Goal: Task Accomplishment & Management: Complete application form

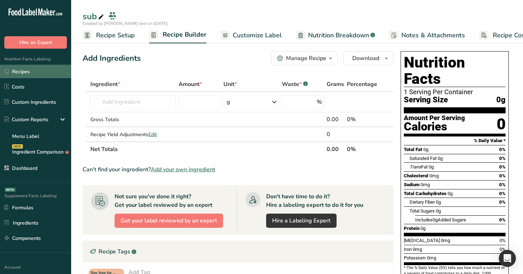
click at [37, 73] on link "Recipes" at bounding box center [35, 72] width 71 height 14
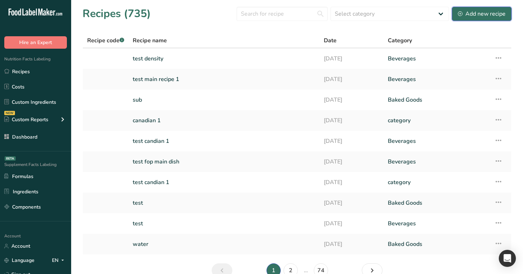
click at [488, 12] on div "Add new recipe" at bounding box center [482, 14] width 48 height 9
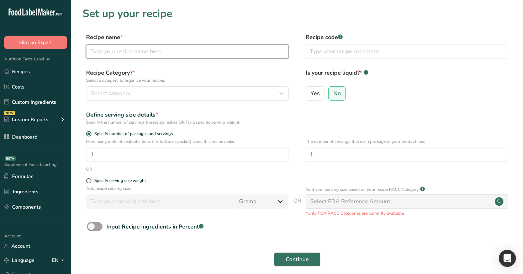
click at [243, 48] on input "text" at bounding box center [187, 51] width 202 height 14
type input "test"
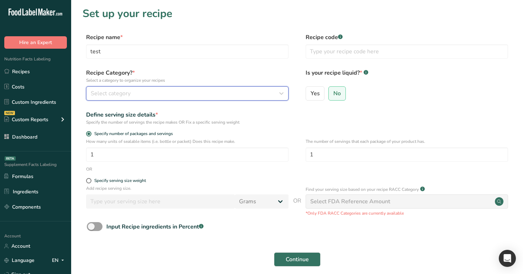
click at [166, 89] on div "Select category" at bounding box center [185, 93] width 189 height 9
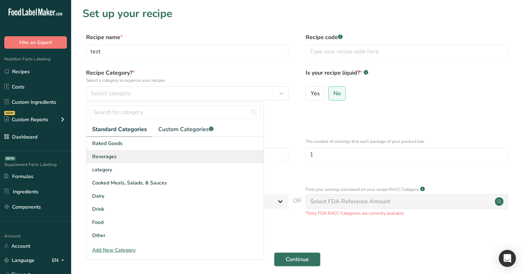
click at [173, 152] on div "Beverages" at bounding box center [174, 156] width 177 height 13
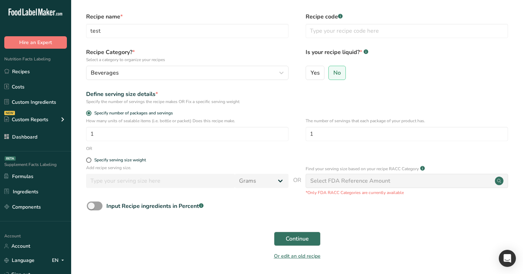
scroll to position [45, 0]
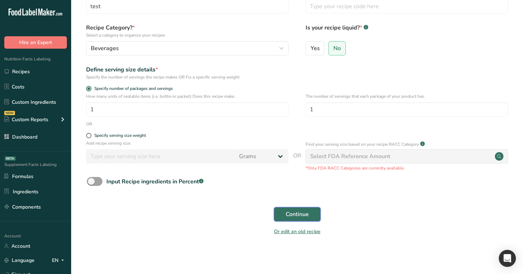
click at [304, 218] on span "Continue" at bounding box center [297, 214] width 23 height 9
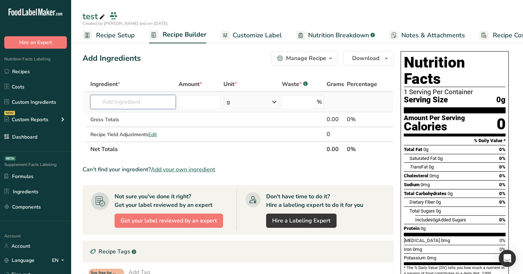
click at [155, 100] on input "text" at bounding box center [133, 102] width 86 height 14
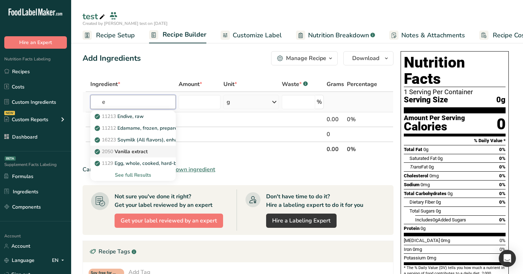
type input "e"
click at [145, 146] on link "2050 Vanilla extract" at bounding box center [133, 152] width 86 height 12
type input "Vanilla extract"
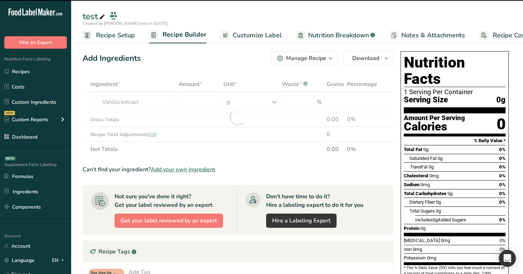
type input "0"
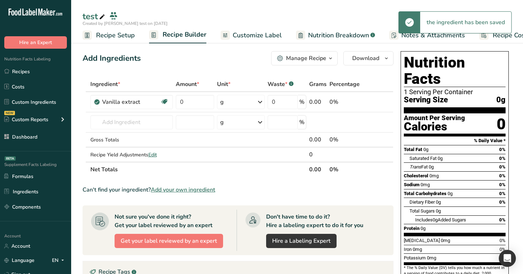
click at [245, 34] on span "Customize Label" at bounding box center [257, 36] width 49 height 10
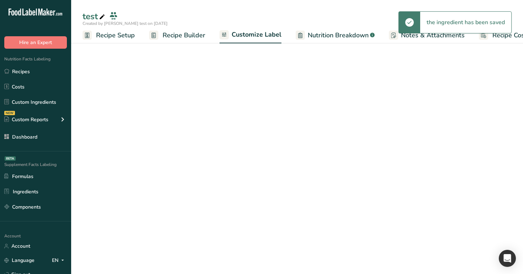
scroll to position [0, 24]
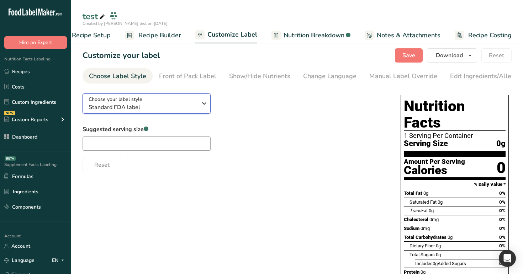
click at [167, 100] on div "Choose your label style Standard FDA label" at bounding box center [143, 104] width 108 height 16
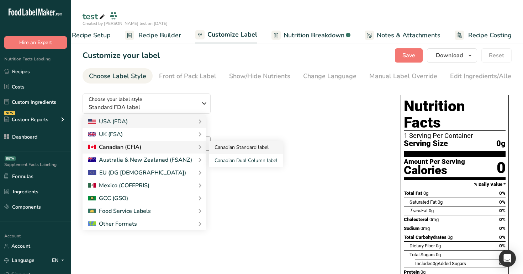
click at [225, 154] on link "Canadian Standard label" at bounding box center [246, 147] width 74 height 13
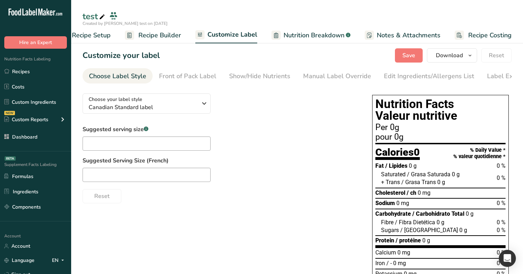
click at [407, 47] on section "Customize your label Save Download Choose what to show on your downloaded label…" at bounding box center [297, 191] width 452 height 309
click at [407, 59] on span "Save" at bounding box center [408, 55] width 13 height 9
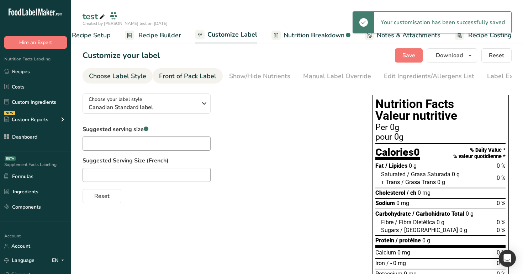
click at [188, 71] on div "Front of Pack Label" at bounding box center [187, 76] width 57 height 10
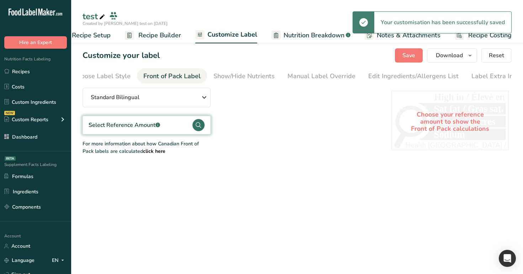
scroll to position [0, 22]
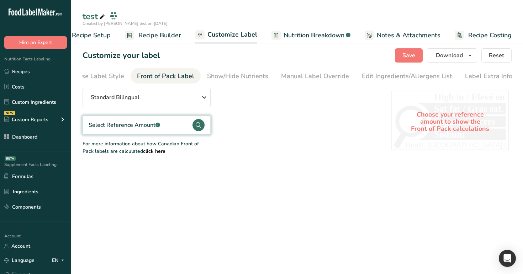
click at [171, 128] on div "Select Reference Amount .a-a{fill:#347362;}.b-a{fill:#fff;}" at bounding box center [146, 125] width 128 height 18
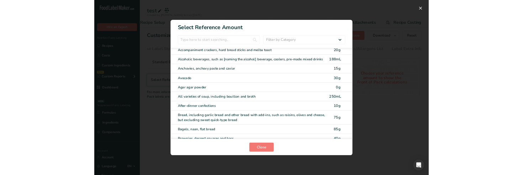
scroll to position [0, 0]
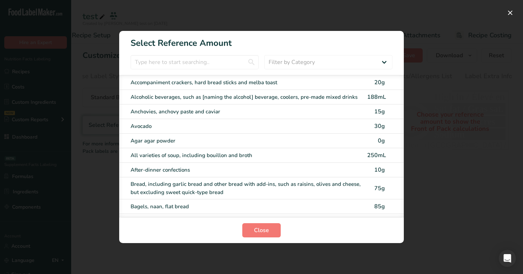
click at [178, 97] on div "Alcoholic beverages, such as [naming the alcohol] beverage, coolers, pre-made m…" at bounding box center [247, 97] width 232 height 8
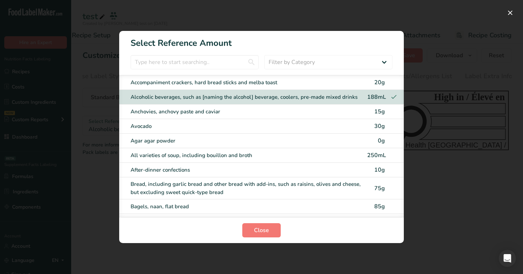
click at [179, 113] on div "Anchovies, anchovy paste and caviar" at bounding box center [247, 112] width 232 height 8
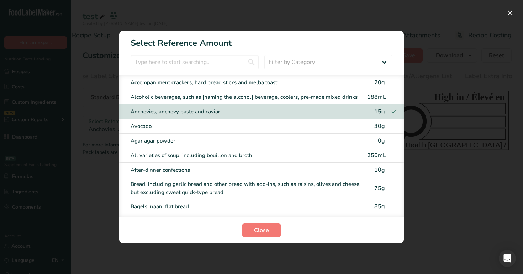
click at [178, 117] on div "Anchovies, anchovy paste and caviar 15g" at bounding box center [261, 112] width 284 height 15
click at [177, 129] on div "Avocado" at bounding box center [247, 126] width 232 height 8
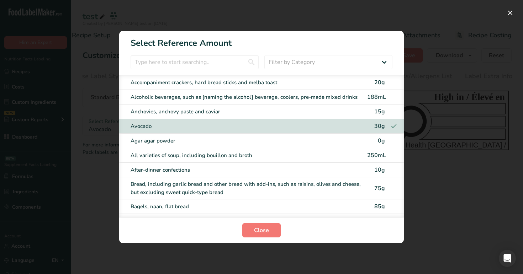
click at [178, 143] on div "Agar agar powder" at bounding box center [247, 141] width 232 height 8
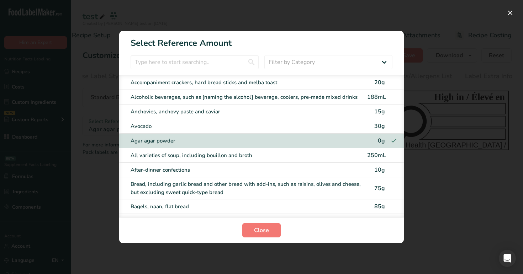
click at [180, 149] on div "All varieties of soup, including bouillon and broth 250mL" at bounding box center [261, 155] width 284 height 15
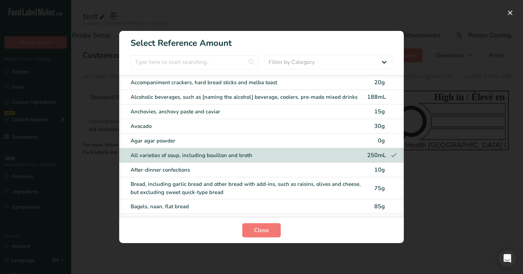
click at [434, 225] on div "FOP Category Selection Modal" at bounding box center [261, 137] width 523 height 274
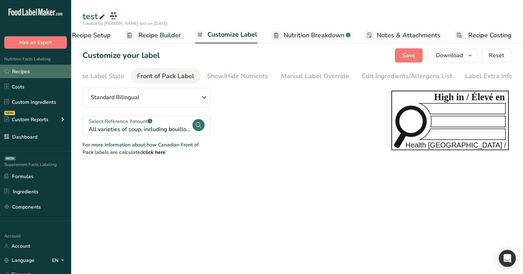
click at [41, 73] on link "Recipes" at bounding box center [35, 72] width 71 height 14
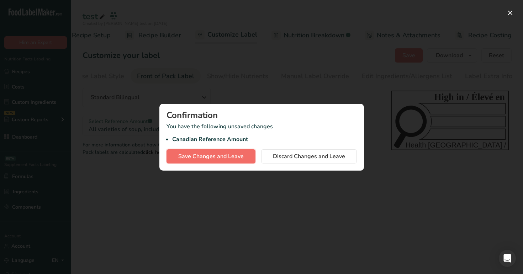
click at [232, 162] on button "Save Changes and Leave" at bounding box center [210, 156] width 89 height 14
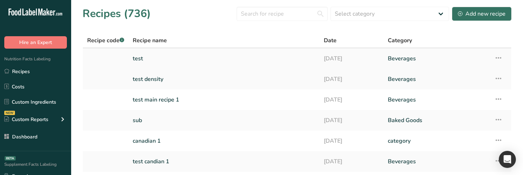
click at [229, 59] on link "test" at bounding box center [224, 58] width 182 height 15
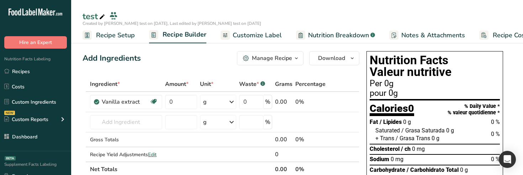
click at [260, 33] on span "Customize Label" at bounding box center [257, 36] width 49 height 10
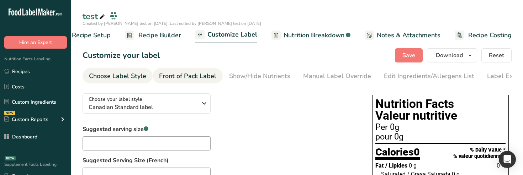
click at [197, 75] on div "Front of Pack Label" at bounding box center [187, 76] width 57 height 10
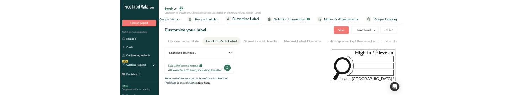
scroll to position [0, 22]
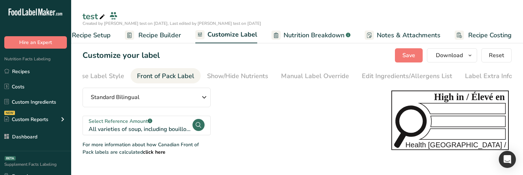
click at [350, 171] on main "test Created by Rana test on 2025-08-21, Last edited by Rana test on 2025-08-21…" at bounding box center [261, 87] width 523 height 175
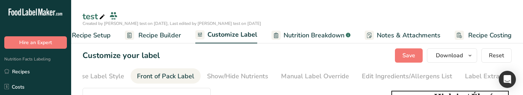
scroll to position [52, 0]
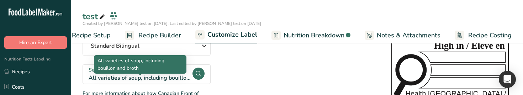
click at [152, 75] on div "All varieties of soup, including bouillon and broth" at bounding box center [140, 78] width 103 height 9
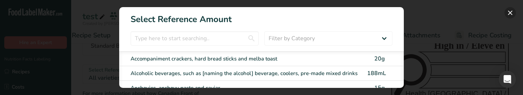
click at [512, 12] on button "FOP Category Selection Modal" at bounding box center [509, 12] width 11 height 11
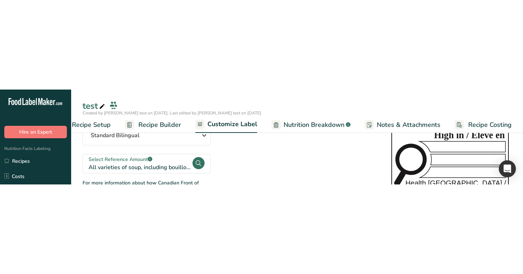
scroll to position [0, 0]
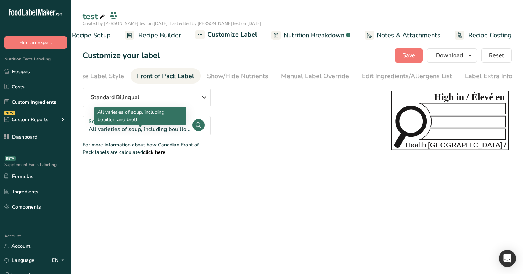
click at [151, 133] on div "All varieties of soup, including bouillon and broth" at bounding box center [140, 129] width 103 height 9
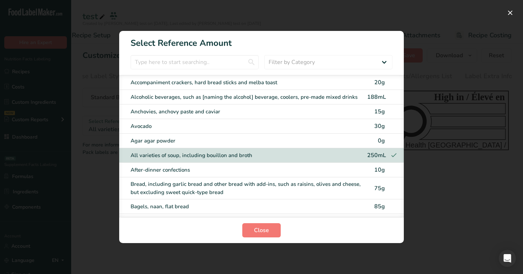
click at [246, 81] on div "Accompaniment crackers, hard bread sticks and melba toast" at bounding box center [247, 83] width 232 height 8
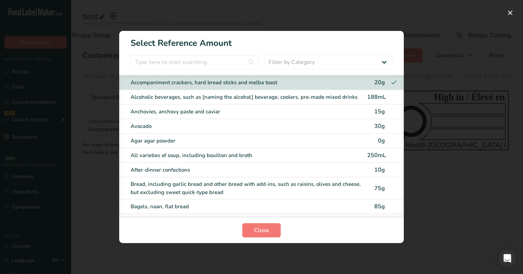
click at [251, 96] on div "Alcoholic beverages, such as [naming the alcohol] beverage, coolers, pre-made m…" at bounding box center [247, 97] width 232 height 8
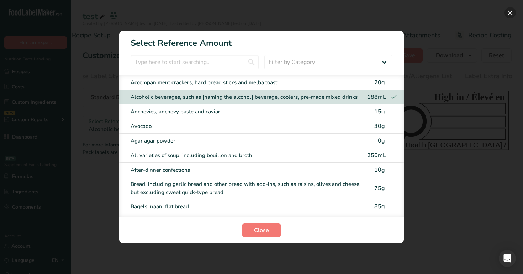
click at [507, 15] on button "FOP Category Selection Modal" at bounding box center [509, 12] width 11 height 11
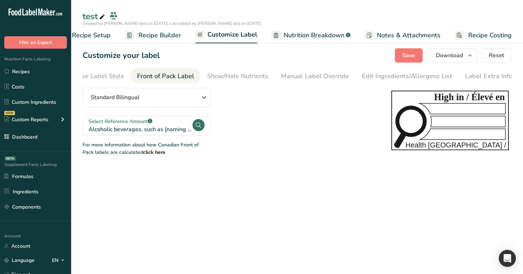
click at [161, 34] on span "Recipe Builder" at bounding box center [159, 36] width 43 height 10
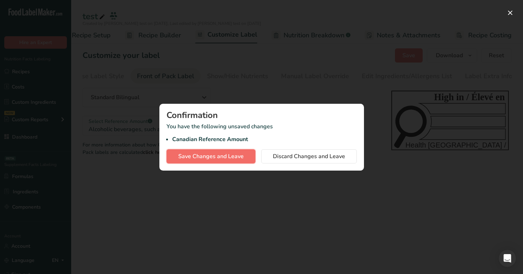
click at [226, 151] on button "Save Changes and Leave" at bounding box center [210, 156] width 89 height 14
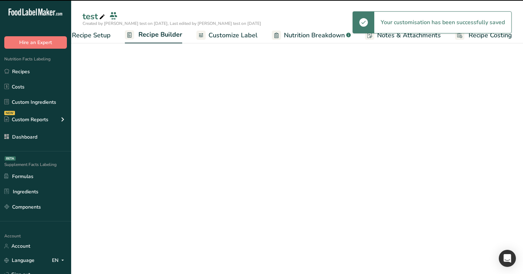
scroll to position [0, 24]
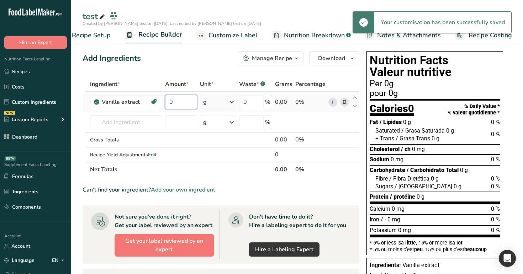
click at [180, 102] on input "0" at bounding box center [181, 102] width 32 height 14
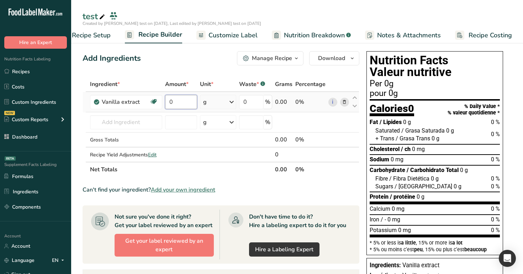
type input "1"
click at [195, 63] on div "Add Ingredients Manage Recipe Delete Recipe Duplicate Recipe Scale Recipe Save …" at bounding box center [220, 58] width 277 height 14
click at [179, 100] on input "30" at bounding box center [181, 102] width 32 height 14
type input "3"
click at [346, 102] on div "Ingredient * Amount * Unit * Waste * .a-a{fill:#347362;}.b-a{fill:#fff;} Grams …" at bounding box center [220, 127] width 277 height 100
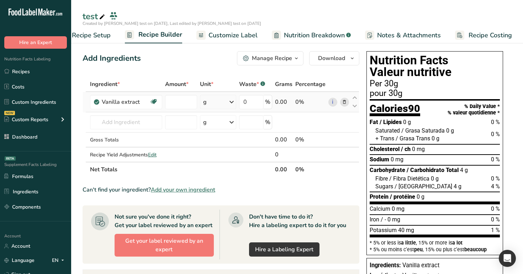
type input "0"
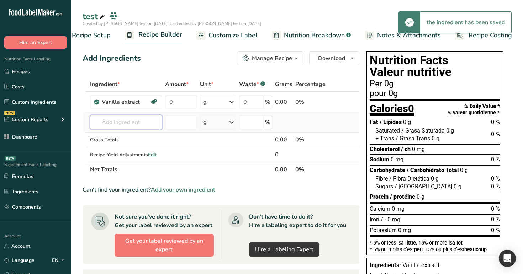
click at [136, 121] on input "text" at bounding box center [126, 122] width 72 height 14
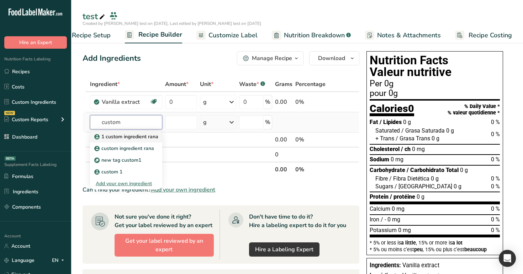
type input "custom"
click at [131, 138] on p "1 custom ingredient rana" at bounding box center [127, 136] width 63 height 7
type input "1 custom ingredient rana"
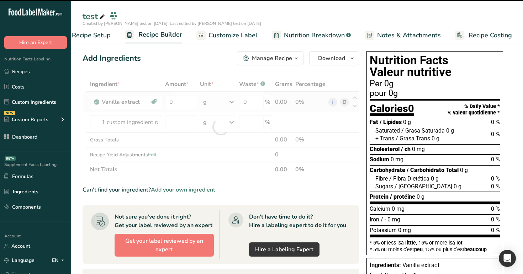
type input "0"
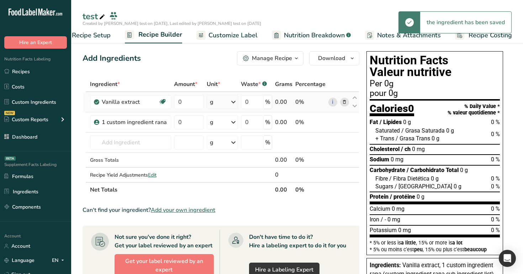
click at [343, 101] on icon at bounding box center [344, 102] width 5 height 7
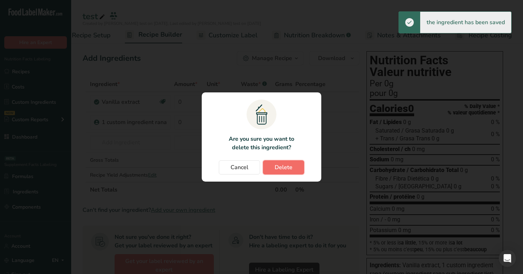
click at [287, 170] on span "Delete" at bounding box center [284, 167] width 18 height 9
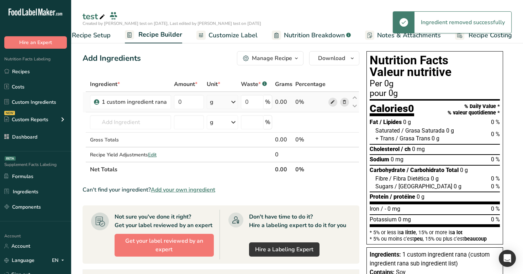
click at [334, 101] on icon at bounding box center [332, 102] width 5 height 7
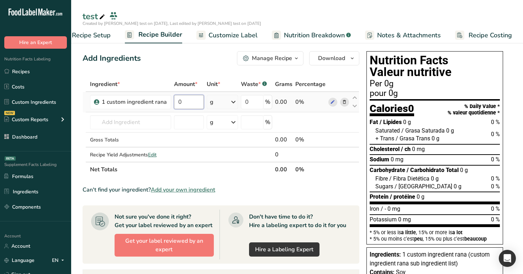
click at [190, 101] on input "0" at bounding box center [189, 102] width 30 height 14
type input "10"
click at [220, 63] on div "Add Ingredients Manage Recipe Delete Recipe Duplicate Recipe Scale Recipe Save …" at bounding box center [220, 58] width 277 height 14
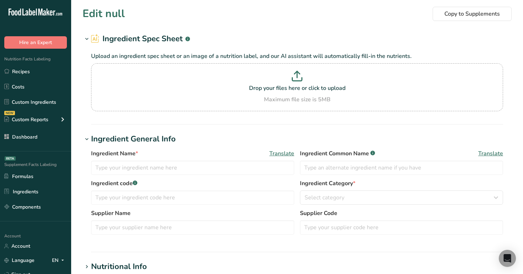
type input "1 custom ingredient rana"
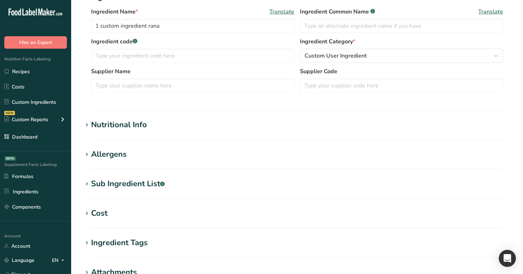
scroll to position [147, 0]
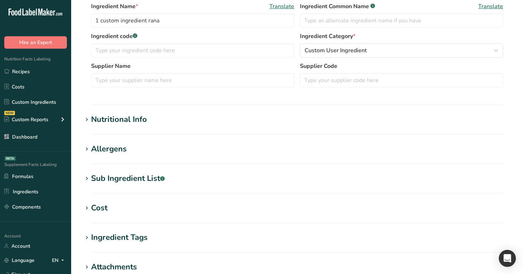
click at [178, 124] on h1 "Nutritional Info" at bounding box center [296, 120] width 429 height 12
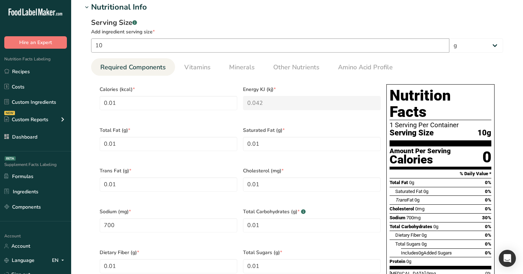
scroll to position [265, 0]
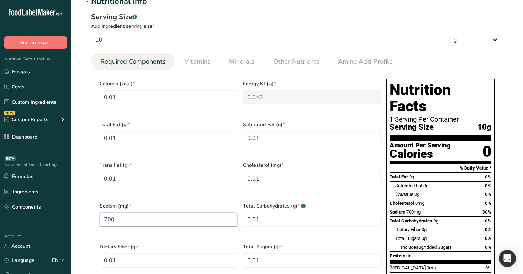
click at [157, 213] on input "700" at bounding box center [169, 220] width 138 height 14
type input "0"
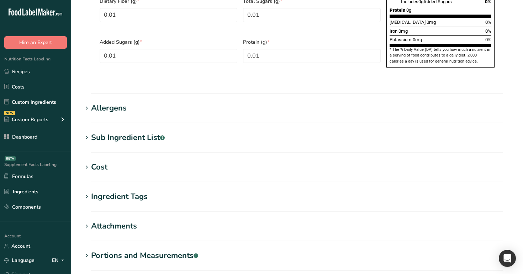
scroll to position [577, 0]
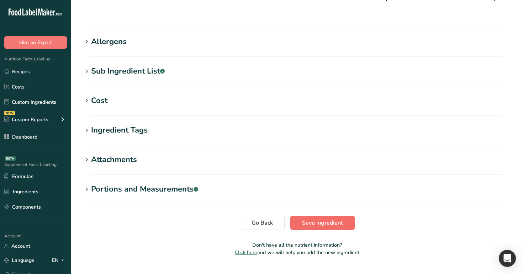
type input "690"
click at [326, 216] on button "Save ingredient" at bounding box center [322, 223] width 64 height 14
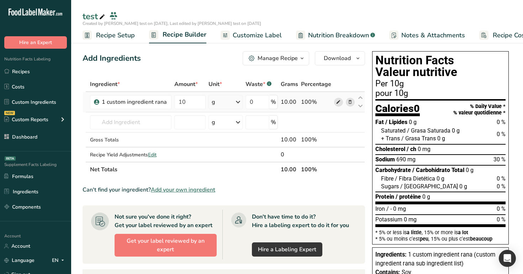
click at [337, 102] on icon at bounding box center [338, 102] width 5 height 7
click at [195, 96] on input "10" at bounding box center [189, 102] width 31 height 14
type input "1"
type input "5"
click at [210, 64] on div "Add Ingredients Manage Recipe Delete Recipe Duplicate Recipe Scale Recipe Save …" at bounding box center [223, 58] width 282 height 14
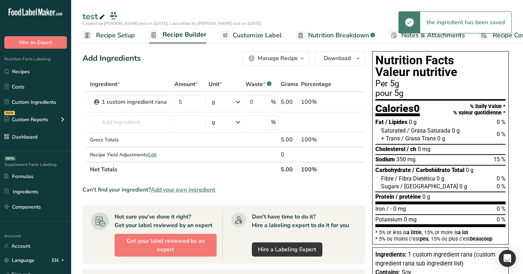
click at [243, 36] on span "Customize Label" at bounding box center [257, 36] width 49 height 10
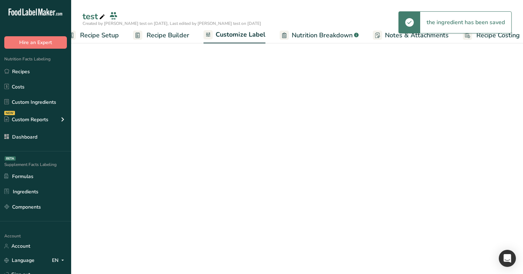
scroll to position [0, 24]
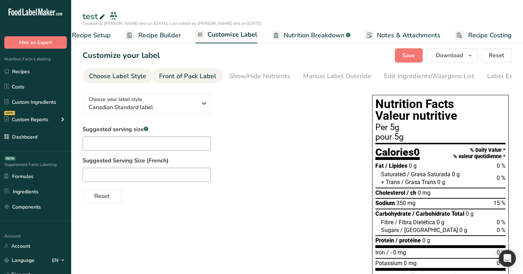
click at [200, 71] on div "Front of Pack Label" at bounding box center [187, 76] width 57 height 10
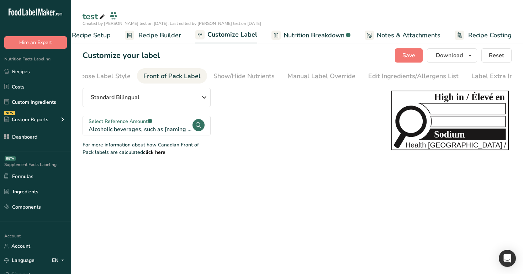
scroll to position [0, 22]
click at [167, 125] on div "Select Reference Amount .a-a{fill:#347362;}.b-a{fill:#fff;}" at bounding box center [140, 121] width 103 height 7
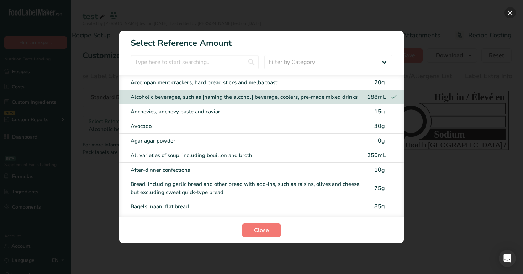
click at [507, 12] on button "FOP Category Selection Modal" at bounding box center [509, 12] width 11 height 11
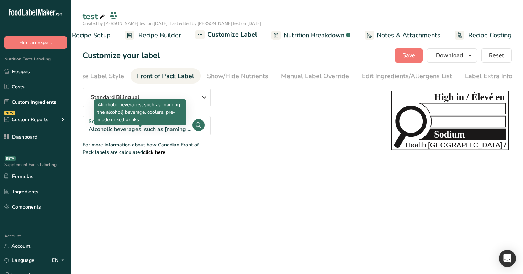
click at [160, 133] on div "Alcoholic beverages, such as [naming the alcohol] beverage, coolers, pre-made m…" at bounding box center [140, 129] width 103 height 9
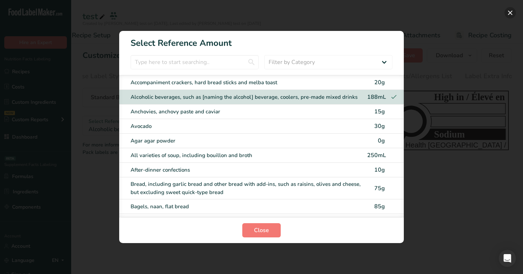
click at [511, 14] on button "FOP Category Selection Modal" at bounding box center [509, 12] width 11 height 11
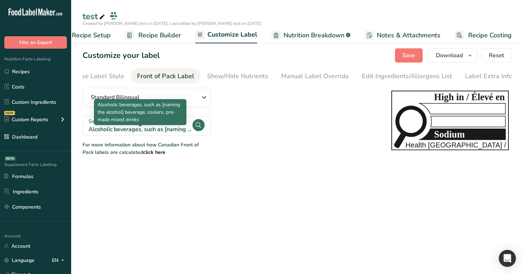
click at [166, 127] on div "Alcoholic beverages, such as [naming the alcohol] beverage, coolers, pre-made m…" at bounding box center [140, 129] width 103 height 9
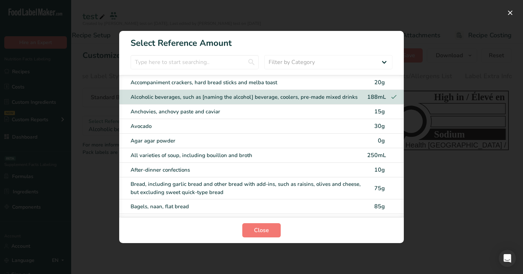
click at [340, 87] on div "Accompaniment crackers, hard bread sticks and melba toast 20g" at bounding box center [261, 82] width 284 height 15
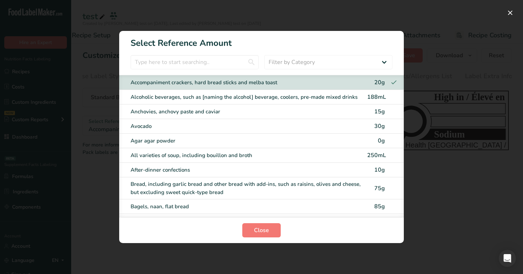
click at [350, 114] on div "Anchovies, anchovy paste and caviar" at bounding box center [247, 112] width 232 height 8
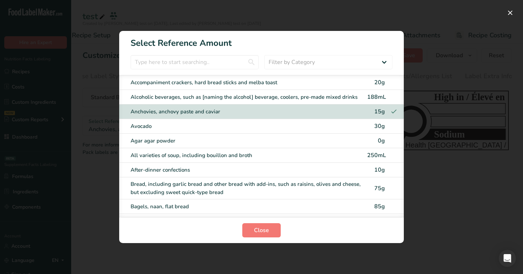
click at [353, 126] on div "Avocado" at bounding box center [247, 126] width 232 height 8
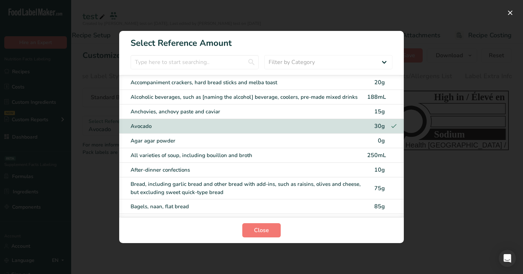
click at [355, 141] on div "Agar agar powder" at bounding box center [247, 141] width 232 height 8
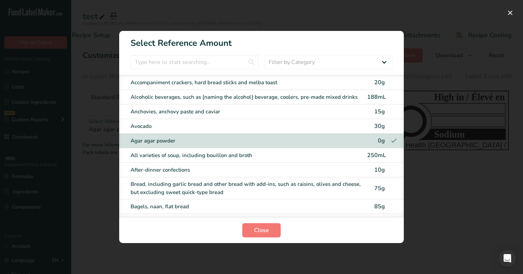
click at [359, 160] on div "All varieties of soup, including bouillon and broth 250mL" at bounding box center [261, 155] width 284 height 15
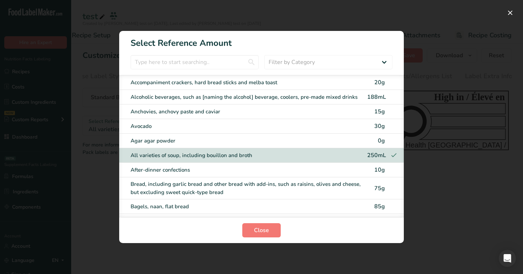
click at [282, 173] on div "After-dinner confections" at bounding box center [247, 170] width 232 height 8
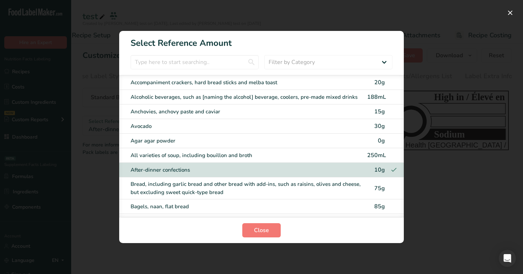
click at [287, 188] on div "Bread, including garlic bread and other bread with add-ins, such as raisins, ol…" at bounding box center [247, 188] width 232 height 16
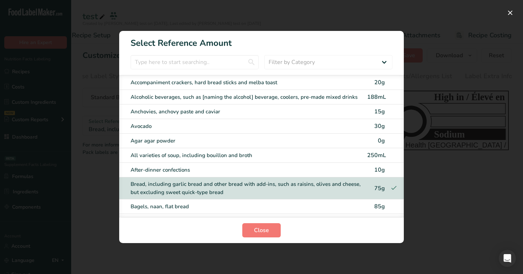
click at [287, 188] on div "Bread, including garlic bread and other bread with add-ins, such as raisins, ol…" at bounding box center [247, 188] width 232 height 16
click at [293, 204] on div "Bagels, naan, flat bread" at bounding box center [247, 207] width 232 height 8
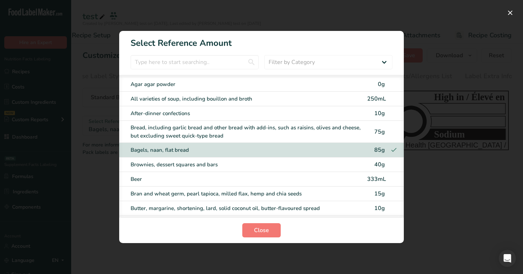
scroll to position [88, 0]
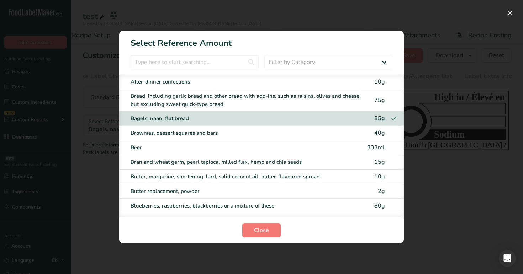
click at [307, 133] on div "Brownies, dessert squares and bars" at bounding box center [247, 133] width 232 height 8
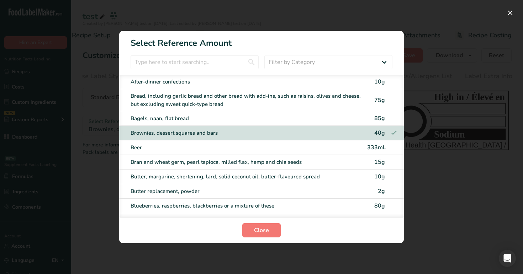
click at [311, 149] on div "Beer" at bounding box center [247, 148] width 232 height 8
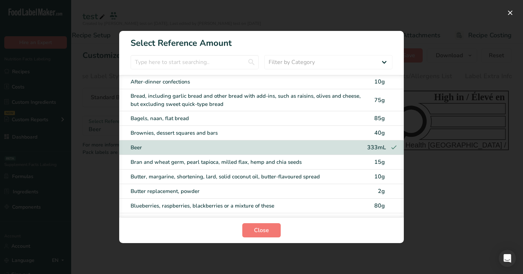
click at [317, 162] on div "Bran and wheat germ, pearl tapioca, milled flax, hemp and chia seeds" at bounding box center [247, 162] width 232 height 8
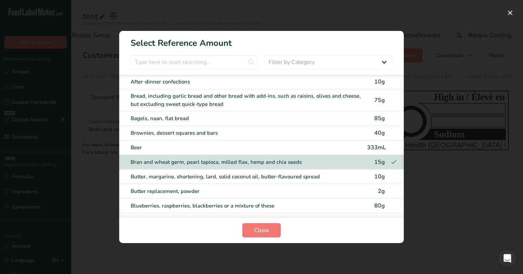
click at [319, 176] on div "Butter, margarine, shortening, lard, solid coconut oil, butter-flavoured spread" at bounding box center [247, 177] width 232 height 8
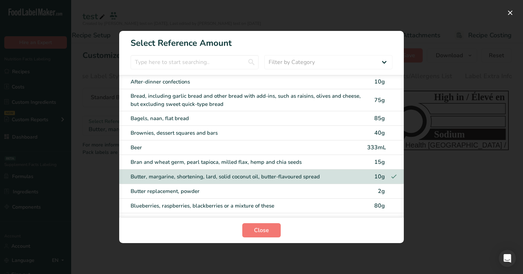
click at [319, 192] on div "Butter replacement, powder" at bounding box center [247, 191] width 232 height 8
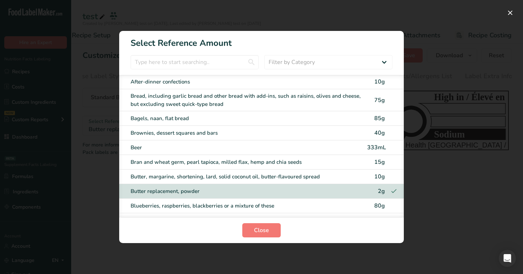
click at [325, 209] on div "Blueberries, raspberries, blackberries or a mixture of these" at bounding box center [247, 206] width 232 height 8
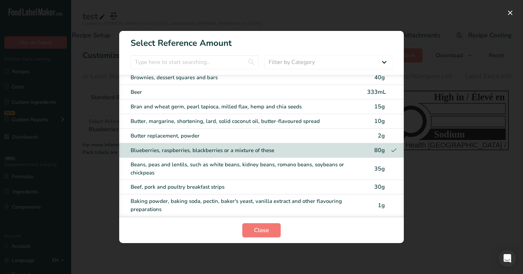
scroll to position [158, 0]
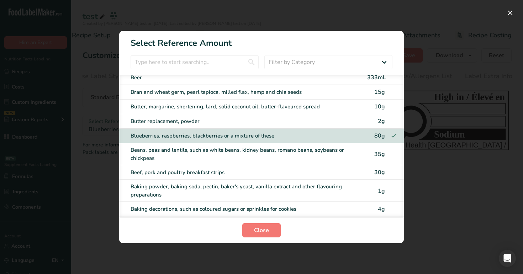
click at [320, 156] on div "Beans, peas and lentils, such as white beans, kidney beans, romano beans, soybe…" at bounding box center [247, 154] width 232 height 16
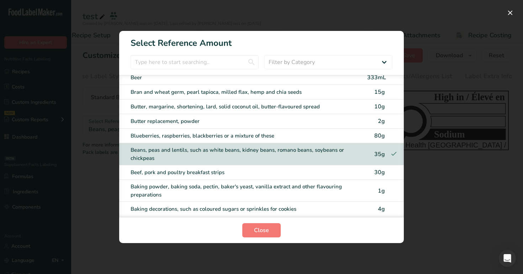
click at [324, 172] on div "Beef, pork and poultry breakfast strips" at bounding box center [247, 173] width 232 height 8
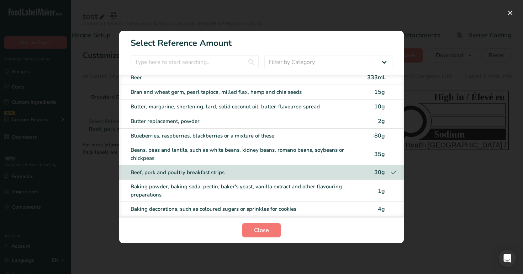
click at [325, 186] on div "Baking powder, baking soda, pectin, baker's yeast, vanilla extract and other fl…" at bounding box center [247, 191] width 232 height 16
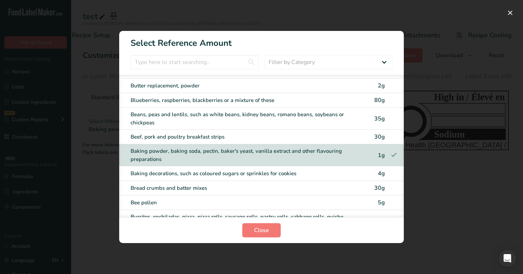
scroll to position [213, 0]
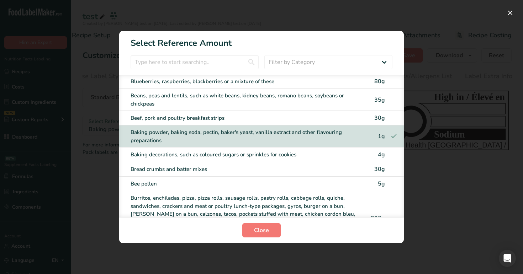
click at [324, 155] on div "Baking decorations, such as coloured sugars or sprinkles for cookies" at bounding box center [247, 155] width 232 height 8
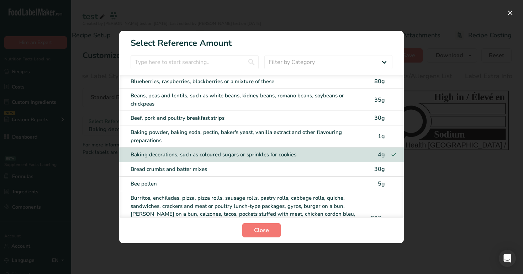
click at [324, 174] on div "Bread crumbs and batter mixes 30g" at bounding box center [261, 169] width 284 height 15
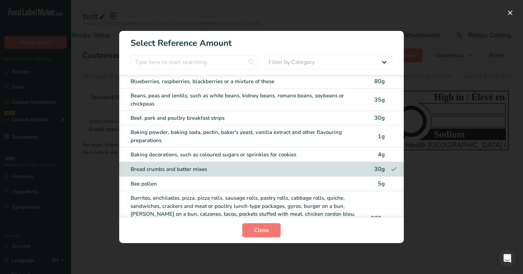
click at [323, 187] on div "Bee pollen" at bounding box center [247, 184] width 232 height 8
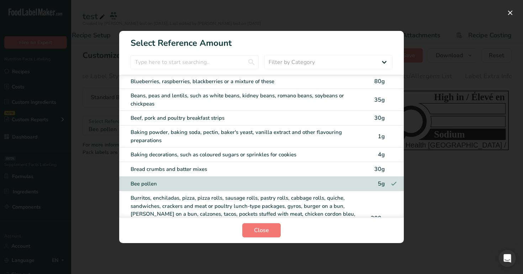
click at [321, 207] on div "Burritos, enchiladas, pizza, pizza rolls, sausage rolls, pastry rolls, cabbage …" at bounding box center [247, 218] width 232 height 48
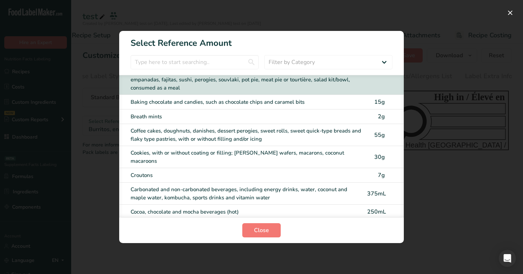
scroll to position [372, 0]
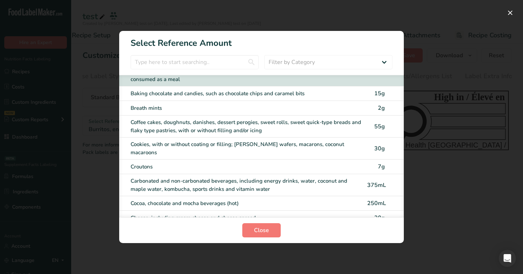
click at [315, 90] on div "Baking chocolate and candies, such as chocolate chips and caramel bits" at bounding box center [247, 94] width 232 height 8
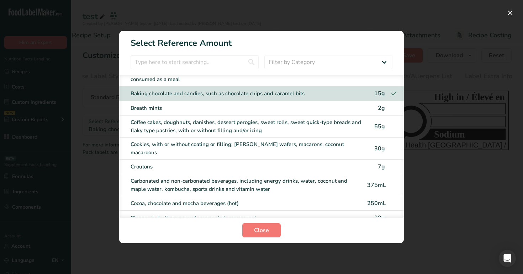
click at [318, 104] on div "Breath mints" at bounding box center [247, 108] width 232 height 8
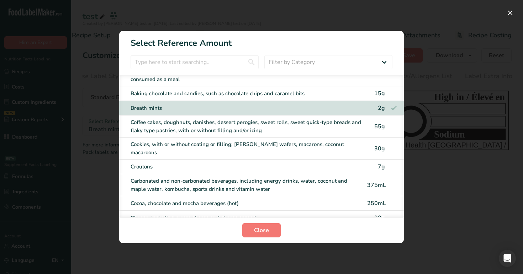
click at [318, 121] on div "Coffee cakes, doughnuts, danishes, dessert perogies, sweet rolls, sweet quick-t…" at bounding box center [247, 126] width 232 height 16
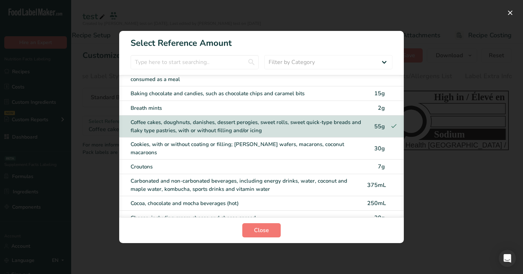
click at [320, 140] on div "Cookies, with or without coating or filling; graham wafers, macarons, coconut m…" at bounding box center [247, 148] width 232 height 16
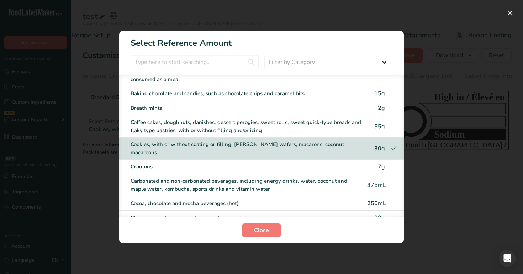
click at [321, 163] on div "Croutons" at bounding box center [247, 167] width 232 height 8
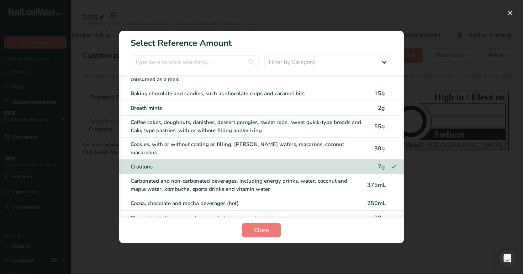
click at [325, 177] on div "Carbonated and non-carbonated beverages, including energy drinks, water, coconu…" at bounding box center [247, 185] width 232 height 16
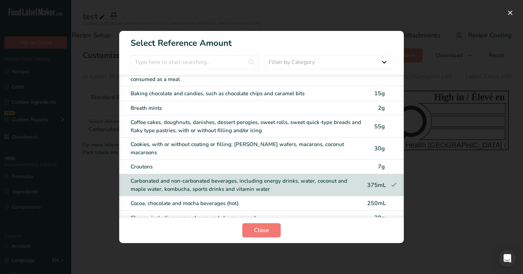
click at [326, 199] on div "Cocoa, chocolate and mocha beverages (hot)" at bounding box center [247, 203] width 232 height 8
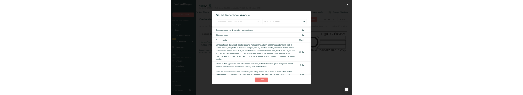
scroll to position [753, 0]
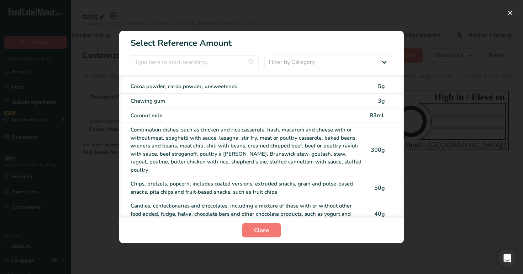
click at [244, 132] on div "Combination dishes, such as chicken and rice casserole, hash, macaroni and chee…" at bounding box center [247, 150] width 232 height 48
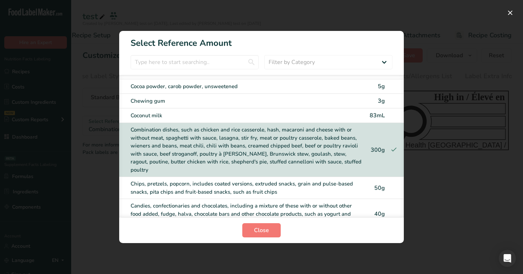
click at [244, 132] on div "Combination dishes, such as chicken and rice casserole, hash, macaroni and chee…" at bounding box center [247, 150] width 232 height 48
click at [293, 112] on div "Coconut milk" at bounding box center [247, 116] width 232 height 8
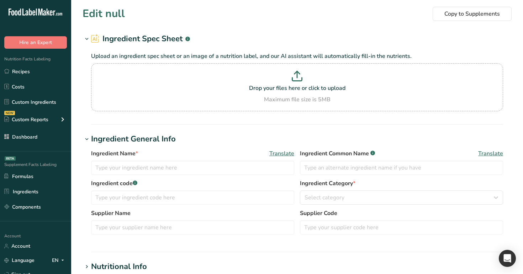
type input "1 custom ingredient rana"
type input "10"
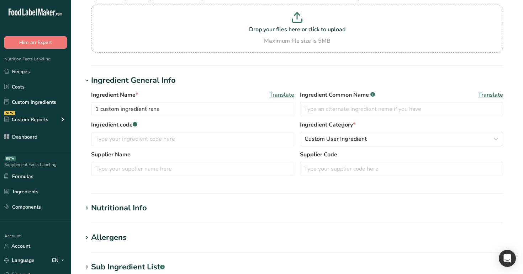
type input "0.01"
type KJ "0.042"
type Fat "0.01"
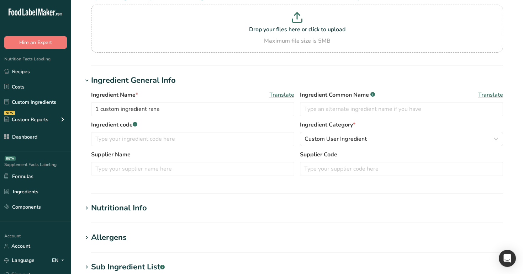
type input "0.01"
type input "690"
type Carbohydrates "0.01"
type Fiber "0.01"
type Sugars "0.01"
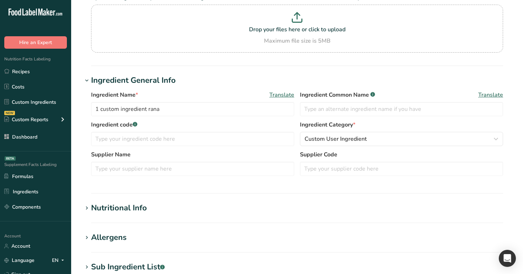
type Sugars "0.01"
type input "0.01"
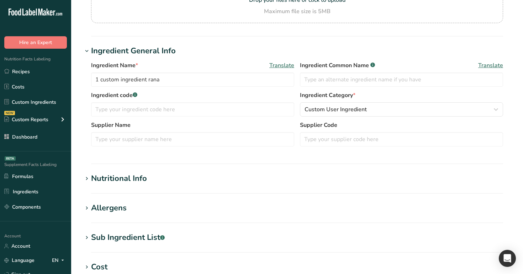
scroll to position [119, 0]
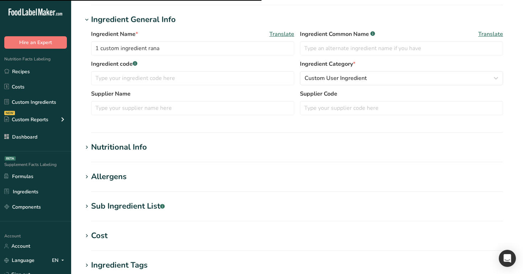
click at [165, 143] on h1 "Nutritional Info" at bounding box center [296, 148] width 429 height 12
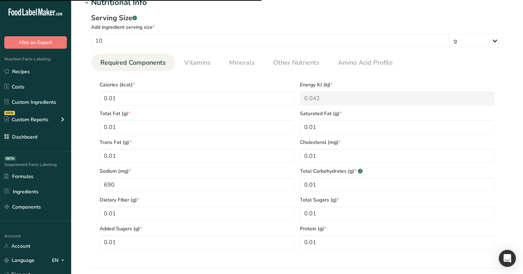
scroll to position [265, 0]
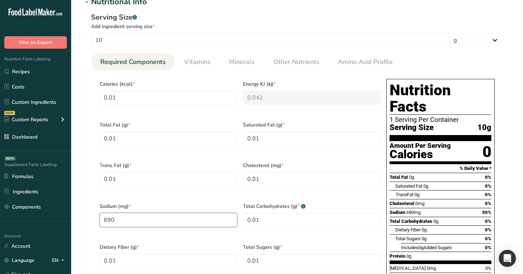
click at [177, 216] on input "690" at bounding box center [169, 220] width 138 height 14
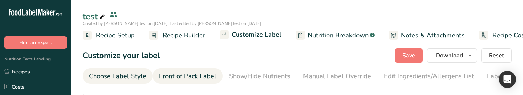
click at [189, 80] on div "Front of Pack Label" at bounding box center [187, 76] width 57 height 10
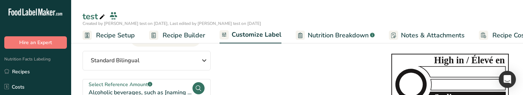
scroll to position [47, 0]
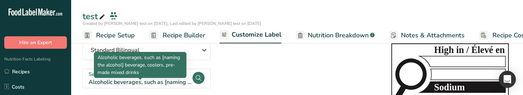
click at [175, 81] on div "Alcoholic beverages, such as [naming the alcohol] beverage, coolers, pre-made m…" at bounding box center [140, 82] width 103 height 9
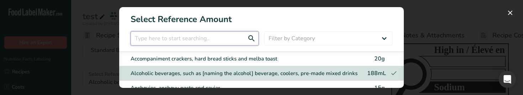
click at [208, 38] on input "FOP Category Selection Modal" at bounding box center [195, 38] width 128 height 14
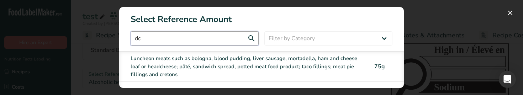
type input "d"
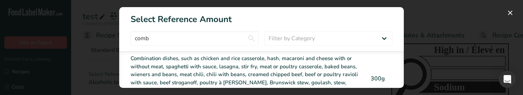
click at [221, 68] on div "Combination dishes, such as chicken and rice casserole, hash, macaroni and chee…" at bounding box center [247, 78] width 232 height 48
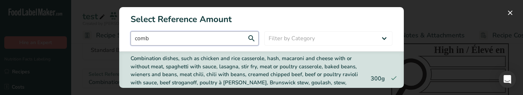
click at [211, 38] on input "comb" at bounding box center [195, 38] width 128 height 14
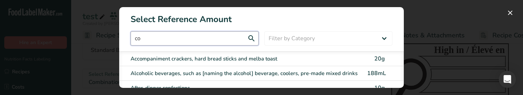
type input "c"
click at [196, 40] on input "FOP Category Selection Modal" at bounding box center [195, 38] width 128 height 14
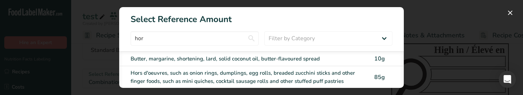
click at [195, 74] on div "Hors d'oeuvres, such as onion rings, dumplings, egg rolls, breaded zucchini sti…" at bounding box center [247, 77] width 232 height 16
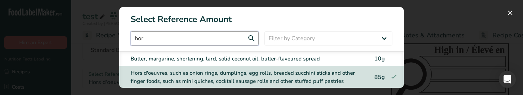
click at [176, 41] on input "hor" at bounding box center [195, 38] width 128 height 14
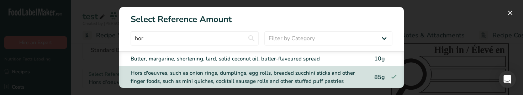
click at [169, 59] on div "Butter, margarine, shortening, lard, solid coconut oil, butter-flavoured spread" at bounding box center [247, 59] width 232 height 8
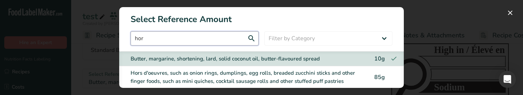
click at [167, 37] on input "hor" at bounding box center [195, 38] width 128 height 14
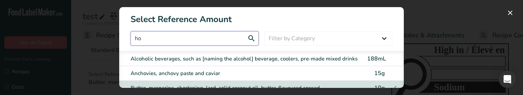
type input "h"
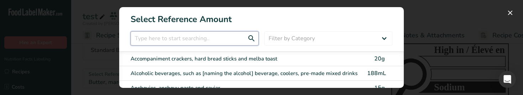
click at [198, 39] on input "FOP Category Selection Modal" at bounding box center [195, 38] width 128 height 14
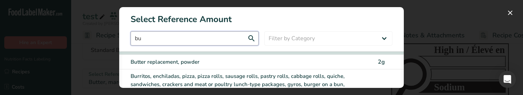
scroll to position [46, 0]
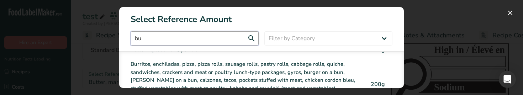
type input "bu"
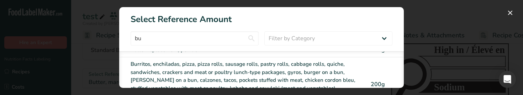
click at [195, 69] on div "Burritos, enchiladas, pizza, pizza rolls, sausage rolls, pastry rolls, cabbage …" at bounding box center [247, 84] width 232 height 48
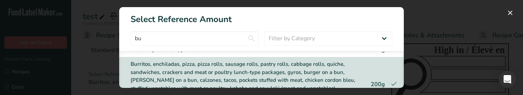
scroll to position [32, 0]
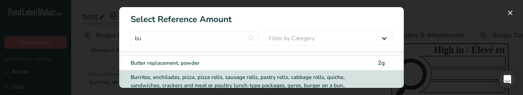
click at [200, 59] on div "Butter replacement, powder" at bounding box center [247, 63] width 232 height 8
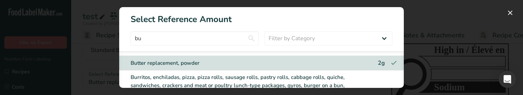
click at [200, 59] on div "Butter replacement, powder" at bounding box center [247, 63] width 232 height 8
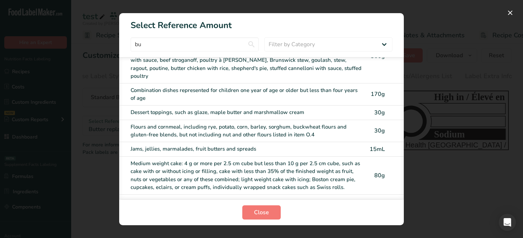
scroll to position [155, 0]
click at [305, 95] on div "Milk, buttermilk and milk-based drinks, such as chocolate milk" at bounding box center [247, 202] width 232 height 8
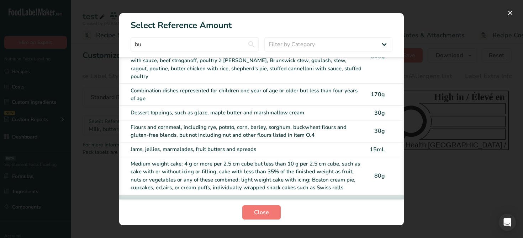
click at [305, 95] on div "Milk, buttermilk and milk-based drinks, such as chocolate milk" at bounding box center [247, 202] width 232 height 8
click at [308, 95] on div "Medium weight cake: 4 g or more per 2.5 cm cube but less than 10 g per 2.5 cm c…" at bounding box center [247, 176] width 232 height 32
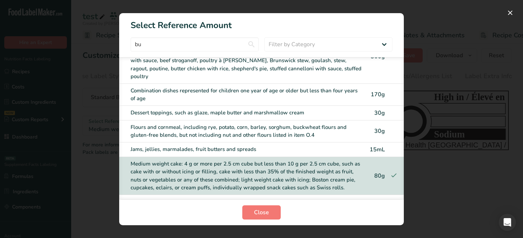
click at [308, 95] on div "Jams, jellies, marmalades, fruit butters and spreads 15mL" at bounding box center [261, 150] width 284 height 15
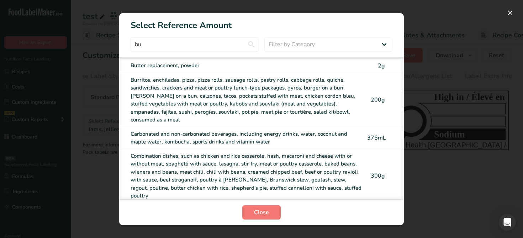
scroll to position [32, 0]
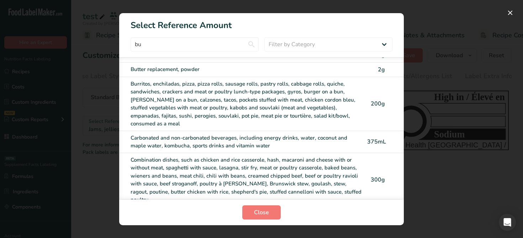
click at [305, 95] on div "Burritos, enchiladas, pizza, pizza rolls, sausage rolls, pastry rolls, cabbage …" at bounding box center [247, 104] width 232 height 48
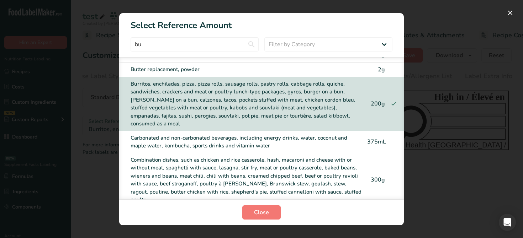
click at [305, 95] on div "Combination dishes, such as chicken and rice casserole, hash, macaroni and chee…" at bounding box center [247, 180] width 232 height 48
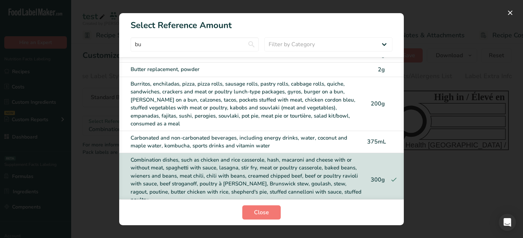
click at [337, 95] on div "Burritos, enchiladas, pizza, pizza rolls, sausage rolls, pastry rolls, cabbage …" at bounding box center [247, 104] width 232 height 48
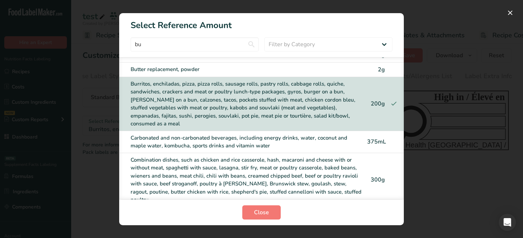
click at [326, 95] on div "Carbonated and non-carbonated beverages, including energy drinks, water, coconu…" at bounding box center [247, 142] width 232 height 16
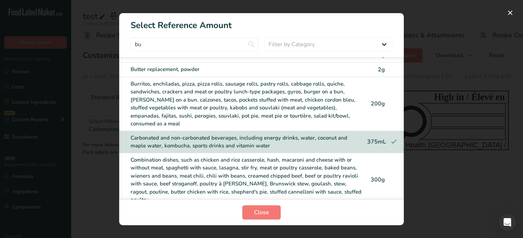
scroll to position [0, 0]
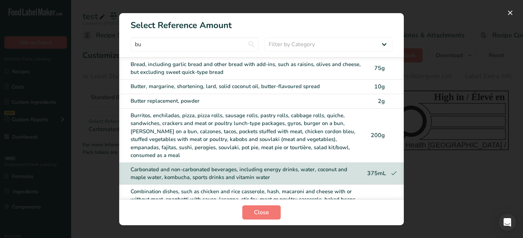
click at [341, 95] on div "Burritos, enchiladas, pizza, pizza rolls, sausage rolls, pastry rolls, cabbage …" at bounding box center [247, 136] width 232 height 48
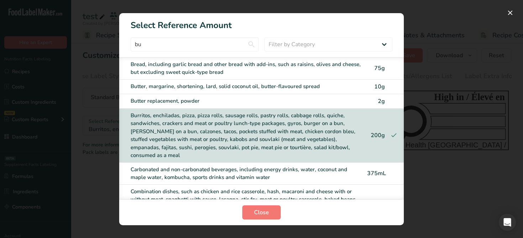
click at [349, 95] on div "Carbonated and non-carbonated beverages, including energy drinks, water, coconu…" at bounding box center [247, 174] width 232 height 16
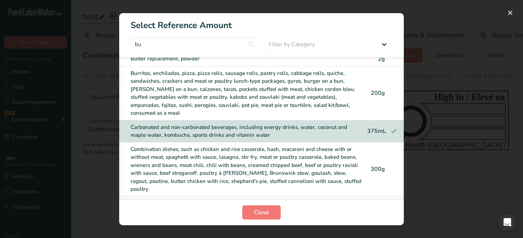
scroll to position [51, 0]
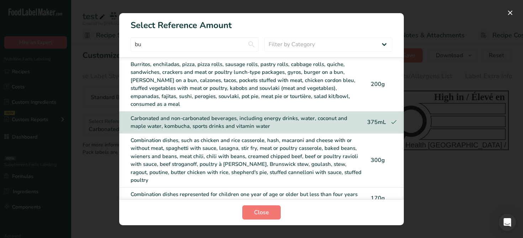
click at [345, 95] on div "Combination dishes, such as chicken and rice casserole, hash, macaroni and chee…" at bounding box center [247, 161] width 232 height 48
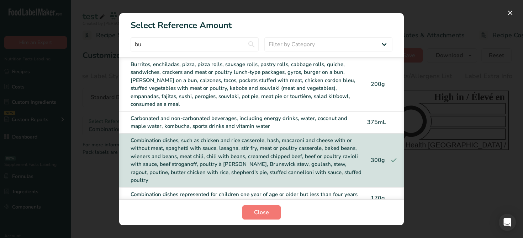
click at [349, 95] on div "Combination dishes represented for children one year of age or older but less t…" at bounding box center [247, 199] width 232 height 16
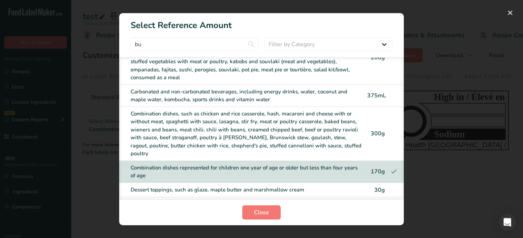
scroll to position [89, 0]
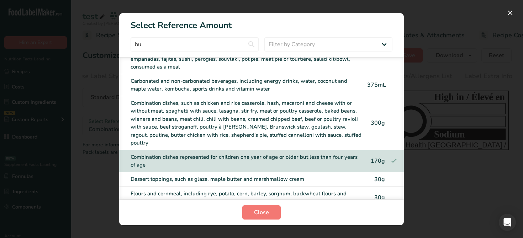
click at [350, 95] on div "Dessert toppings, such as glaze, maple butter and marshmallow cream" at bounding box center [247, 179] width 232 height 8
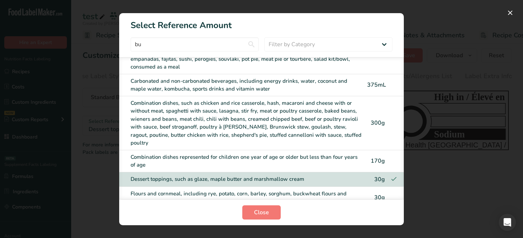
click at [350, 95] on div "Flours and cornmeal, including rye, potato, corn, barley, sorghum, buckwheat fl…" at bounding box center [247, 198] width 232 height 16
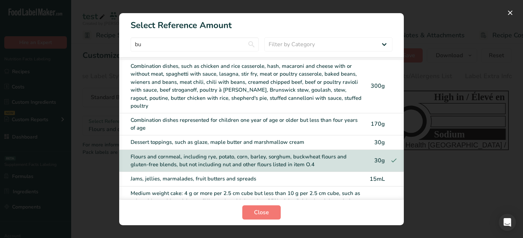
scroll to position [140, 0]
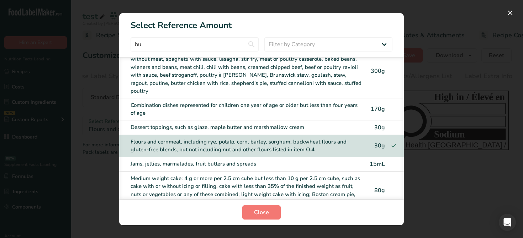
click at [347, 95] on div "Jams, jellies, marmalades, fruit butters and spreads" at bounding box center [247, 164] width 232 height 8
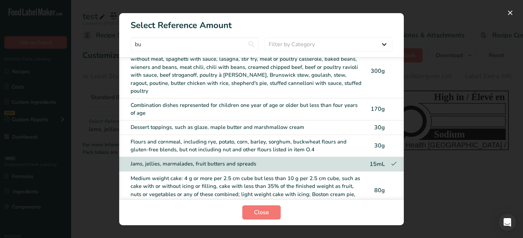
click at [350, 95] on div "Medium weight cake: 4 g or more per 2.5 cm cube but less than 10 g per 2.5 cm c…" at bounding box center [247, 191] width 232 height 32
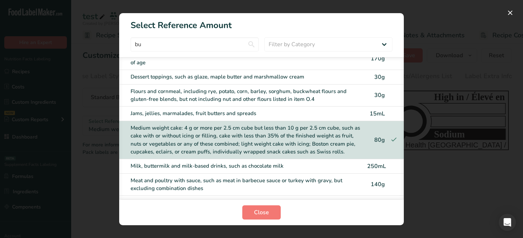
scroll to position [204, 0]
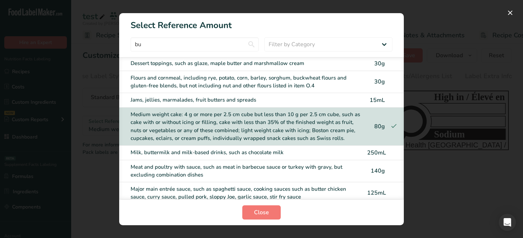
click at [346, 95] on div "Milk, buttermilk and milk-based drinks, such as chocolate milk" at bounding box center [247, 153] width 232 height 8
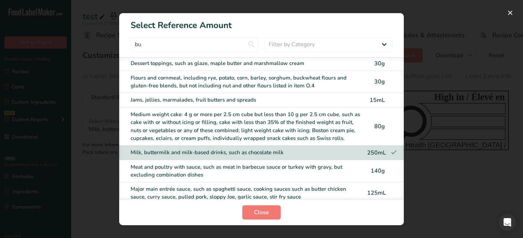
click at [347, 95] on div "Meat and poultry with sauce, such as meat in barbecue sauce or turkey with grav…" at bounding box center [247, 171] width 232 height 16
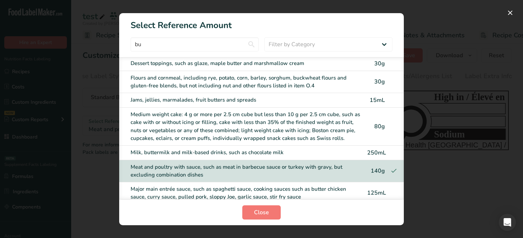
click at [348, 95] on div "Major main entrée sauce, such as spaghetti sauce, cooking sauces such as butter…" at bounding box center [247, 193] width 232 height 16
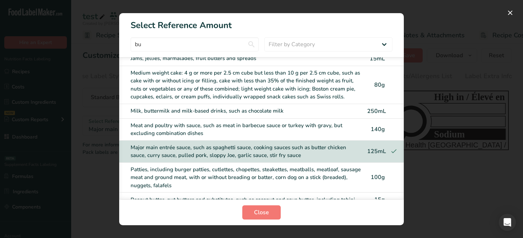
scroll to position [273, 0]
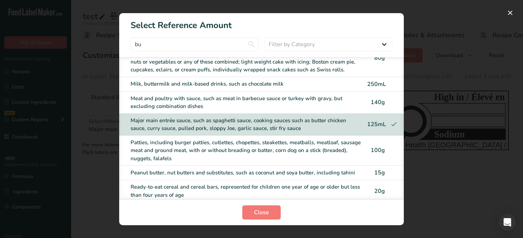
click at [345, 95] on div "Patties, including burger patties, cutlettes, chopettes, steakettes, meatballs,…" at bounding box center [247, 151] width 232 height 24
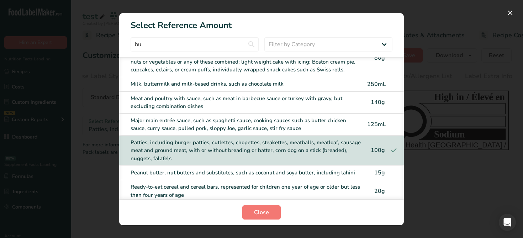
click at [346, 95] on div "Ready-to-eat cereal and cereal bars, represented for children one year of age o…" at bounding box center [247, 191] width 232 height 16
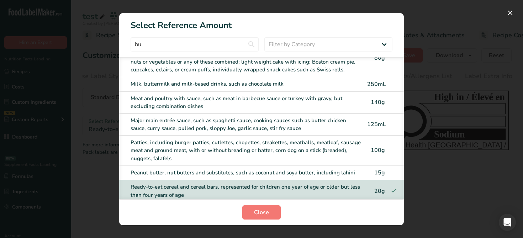
click at [347, 95] on div "Peanut butter, nut butters and substitutes, such as coconut and soya butter, in…" at bounding box center [247, 173] width 232 height 8
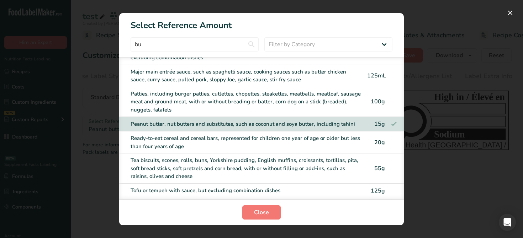
scroll to position [329, 0]
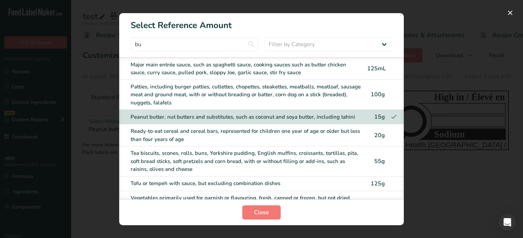
click at [347, 95] on div "Tea biscuits, scones, rolls, buns, Yorkshire pudding, English muffins, croissan…" at bounding box center [247, 161] width 232 height 24
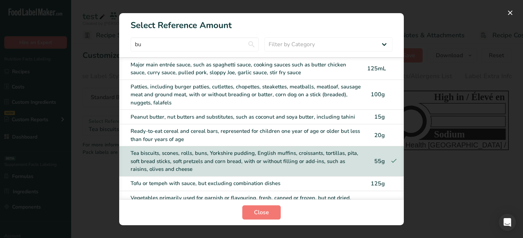
click at [351, 95] on div "Tofu or tempeh with sauce, but excluding combination dishes" at bounding box center [247, 184] width 232 height 8
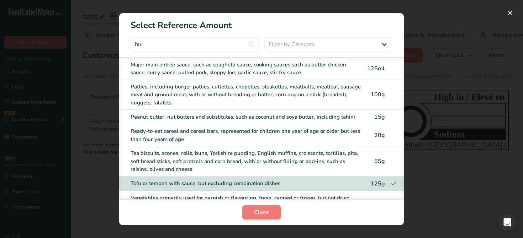
click at [353, 95] on div "Vegetables primarily used for garnish or flavouring, fresh, canned or frozen, b…" at bounding box center [247, 202] width 232 height 16
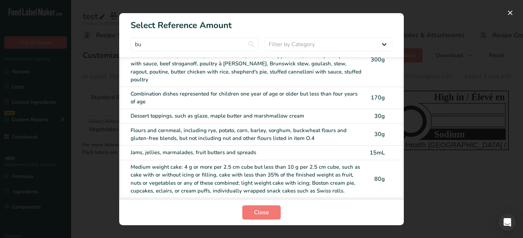
scroll to position [0, 0]
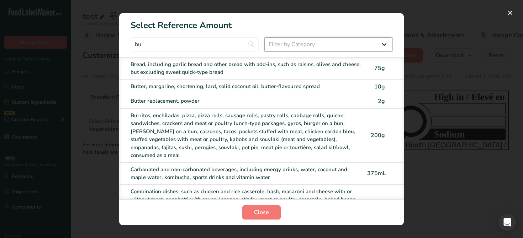
click at [356, 42] on select "Filter by Category All Bakery products and substitutes Beverages Cereals, other…" at bounding box center [328, 44] width 128 height 14
click at [510, 12] on button "FOP Category Selection Modal" at bounding box center [509, 12] width 11 height 11
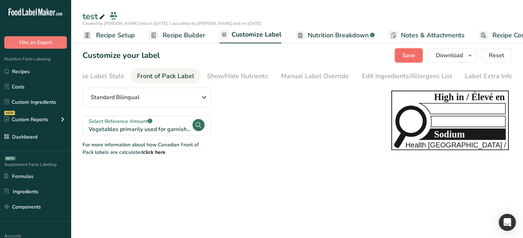
click at [409, 57] on span "Save" at bounding box center [408, 55] width 13 height 9
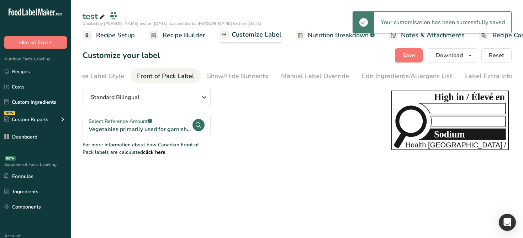
click at [186, 38] on span "Recipe Builder" at bounding box center [184, 36] width 43 height 10
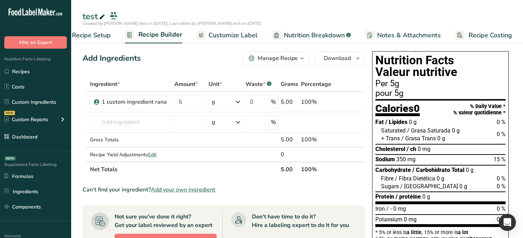
click at [229, 37] on span "Customize Label" at bounding box center [232, 36] width 49 height 10
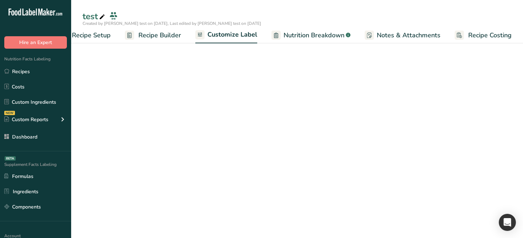
scroll to position [0, 24]
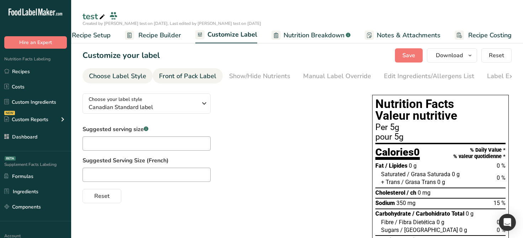
click at [211, 78] on div "Front of Pack Label" at bounding box center [187, 76] width 57 height 10
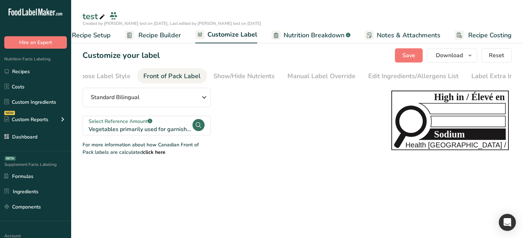
scroll to position [0, 22]
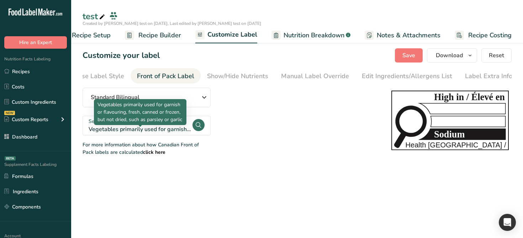
click at [176, 95] on div "Vegetables primarily used for garnish or flavouring, fresh, canned or frozen, b…" at bounding box center [140, 129] width 103 height 9
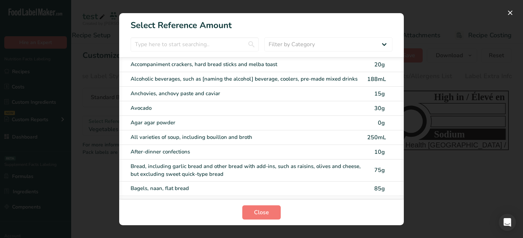
click at [206, 95] on div "Bagels, naan, flat bread 85g" at bounding box center [261, 189] width 284 height 15
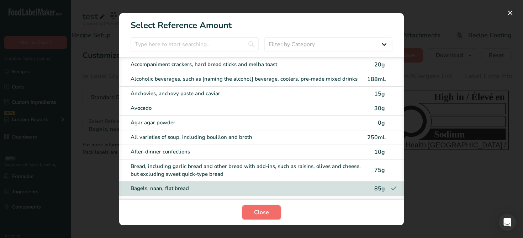
click at [271, 95] on button "Close" at bounding box center [261, 213] width 38 height 14
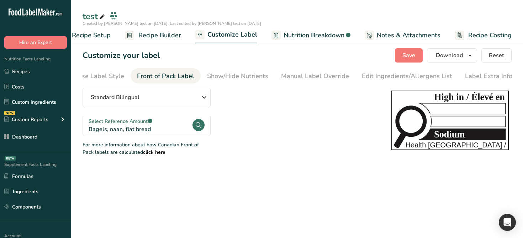
click at [172, 37] on span "Recipe Builder" at bounding box center [159, 36] width 43 height 10
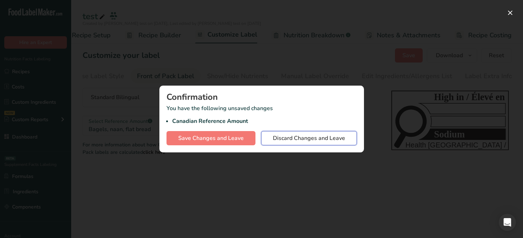
click at [297, 95] on span "Discard Changes and Leave" at bounding box center [309, 138] width 72 height 9
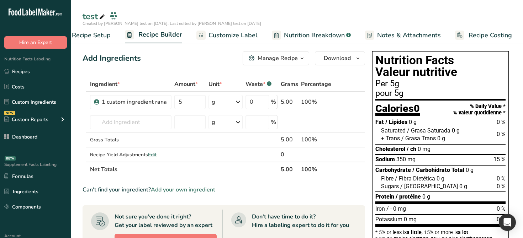
click at [214, 36] on span "Customize Label" at bounding box center [232, 36] width 49 height 10
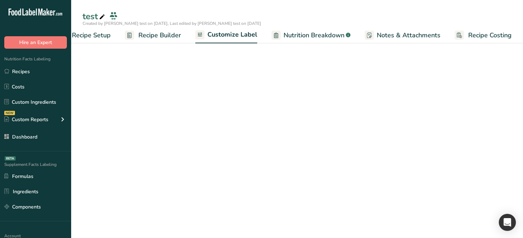
scroll to position [0, 24]
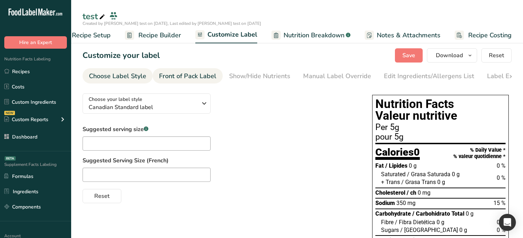
click at [183, 77] on div "Front of Pack Label" at bounding box center [187, 76] width 57 height 10
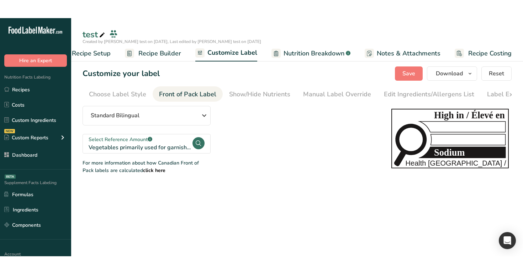
scroll to position [0, 22]
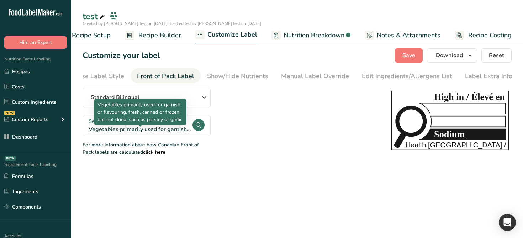
click at [170, 95] on div "Vegetables primarily used for garnish or flavouring, fresh, canned or frozen, b…" at bounding box center [140, 129] width 103 height 9
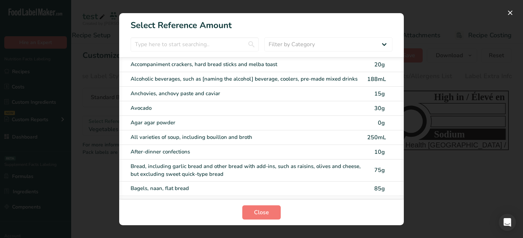
click at [200, 95] on div "Bread, including garlic bread and other bread with add-ins, such as raisins, ol…" at bounding box center [261, 171] width 284 height 22
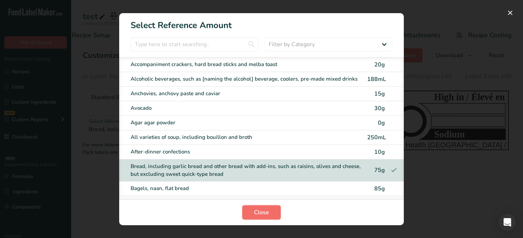
click at [268, 95] on button "Close" at bounding box center [261, 213] width 38 height 14
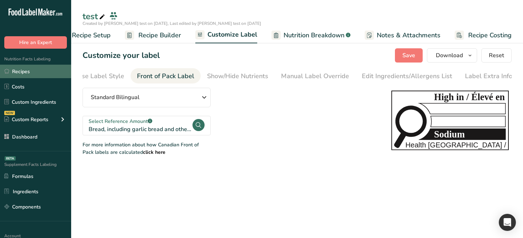
click at [46, 75] on link "Recipes" at bounding box center [35, 72] width 71 height 14
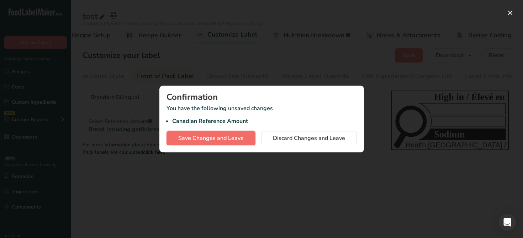
click at [219, 95] on span "Save Changes and Leave" at bounding box center [210, 138] width 65 height 9
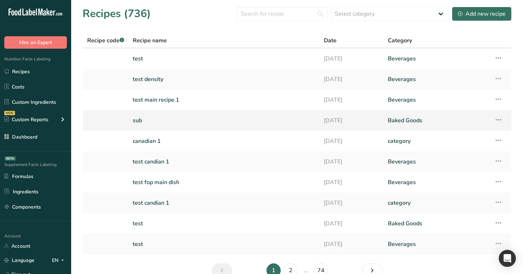
click at [170, 95] on link "sub" at bounding box center [224, 120] width 182 height 15
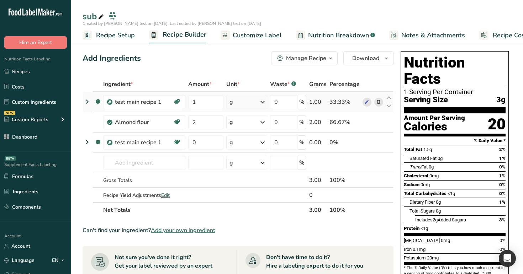
click at [88, 95] on icon at bounding box center [87, 101] width 9 height 13
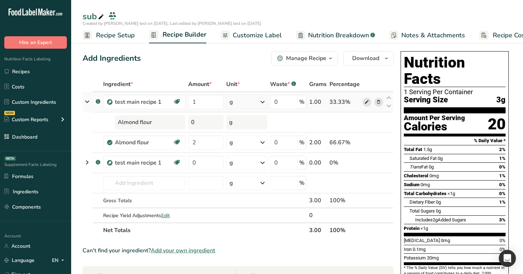
click at [370, 95] on span at bounding box center [366, 102] width 9 height 9
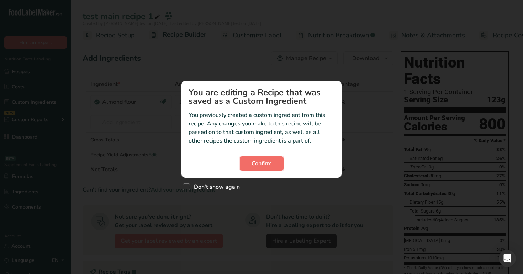
click at [258, 166] on span "Confirm" at bounding box center [261, 163] width 20 height 9
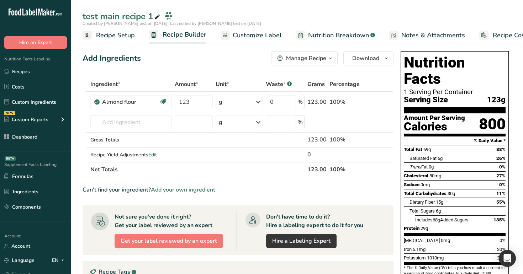
click at [156, 21] on span "Created by [PERSON_NAME] test on [DATE], Last edited by [PERSON_NAME] test on […" at bounding box center [171, 24] width 179 height 6
click at [157, 17] on icon at bounding box center [157, 17] width 6 height 10
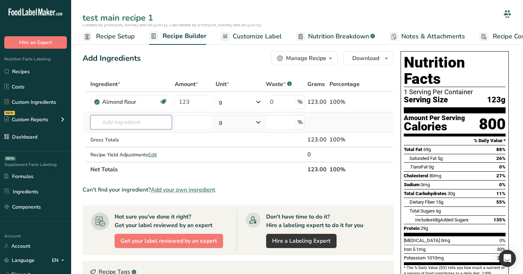
click at [135, 121] on input "text" at bounding box center [130, 122] width 81 height 14
paste input "test main recipe 1"
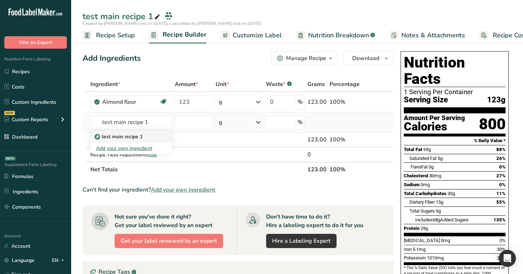
click at [142, 137] on div "test main recipe 1" at bounding box center [125, 136] width 59 height 7
type input "test main recipe 1"
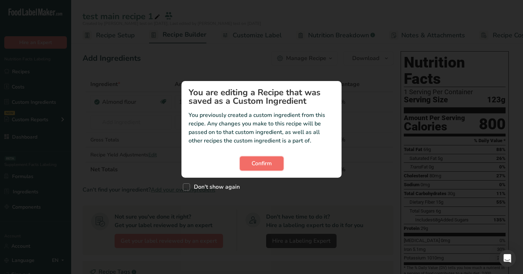
click at [270, 165] on span "Confirm" at bounding box center [261, 163] width 20 height 9
click at [272, 167] on button "Confirm" at bounding box center [262, 163] width 44 height 14
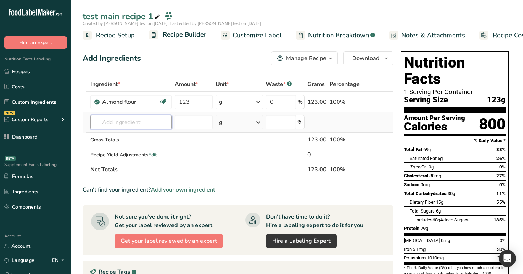
click at [148, 121] on input "text" at bounding box center [130, 122] width 81 height 14
paste input "test main recipe 1"
click at [142, 138] on div "test main recipe 1" at bounding box center [125, 136] width 59 height 7
type input "test main recipe 1"
